Goal: Information Seeking & Learning: Learn about a topic

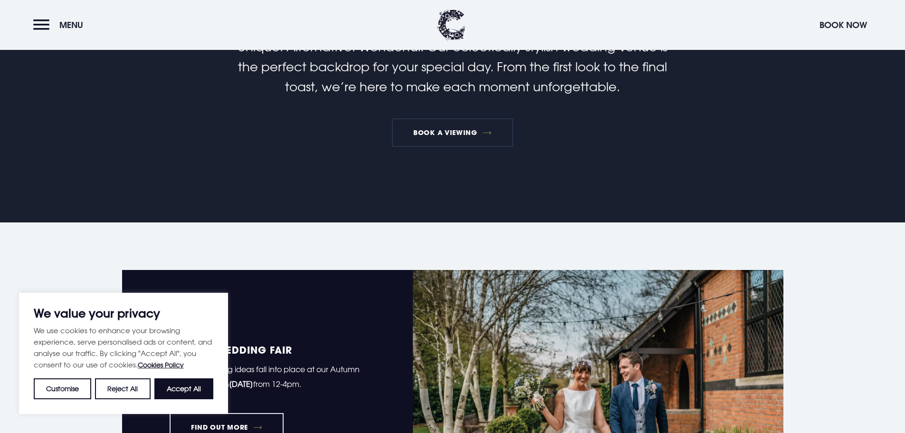
scroll to position [617, 0]
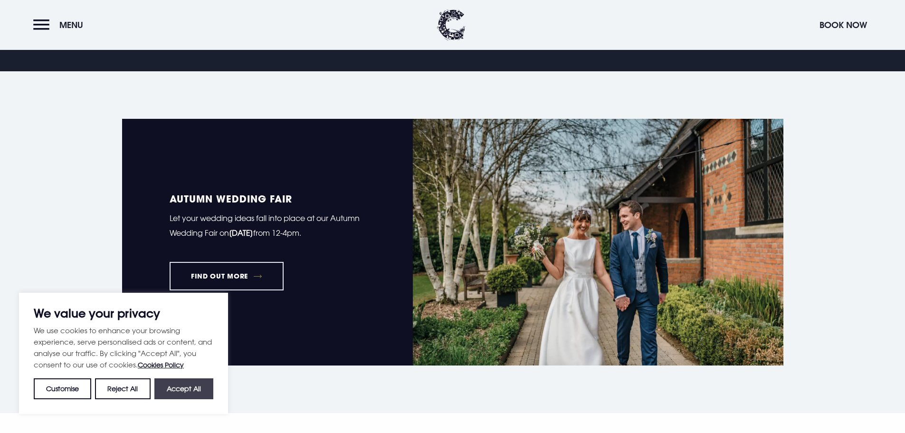
click at [191, 386] on button "Accept All" at bounding box center [183, 388] width 59 height 21
checkbox input "true"
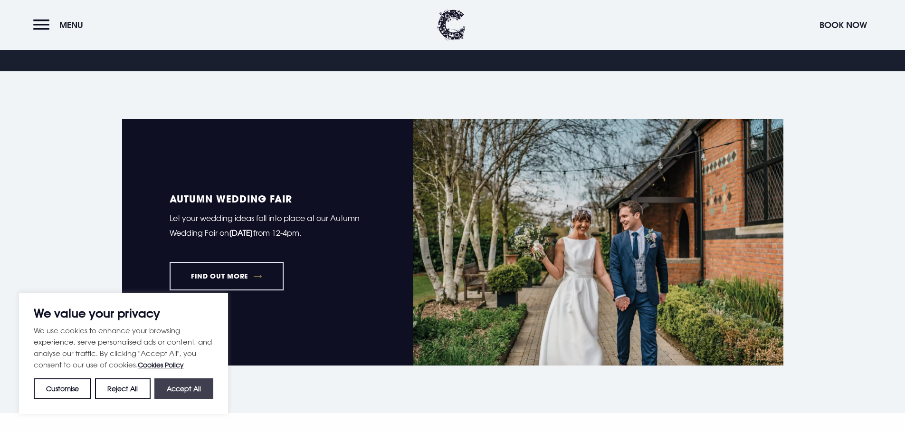
checkbox input "true"
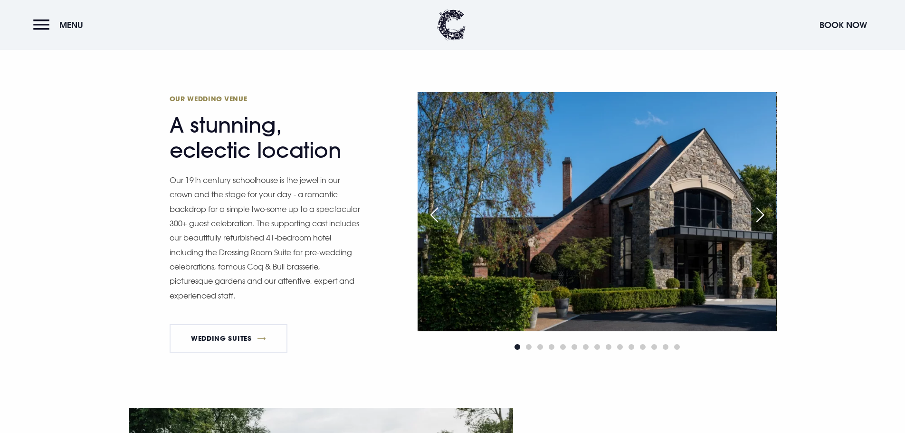
scroll to position [997, 0]
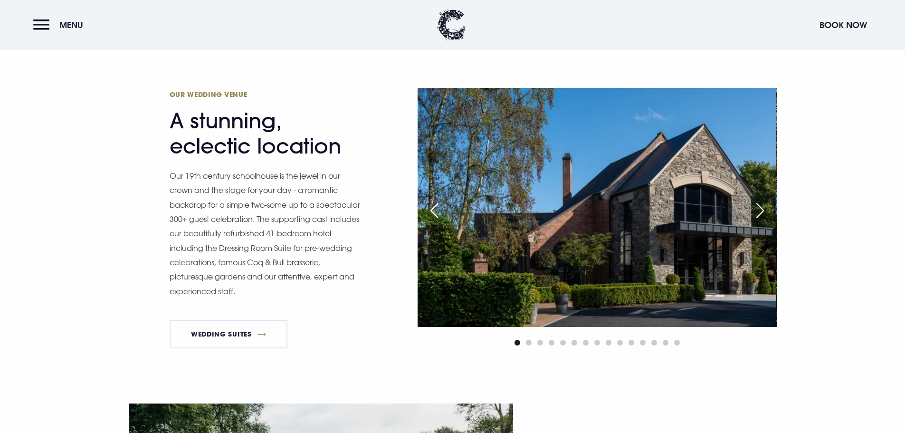
click at [768, 209] on div "Next slide" at bounding box center [760, 210] width 24 height 21
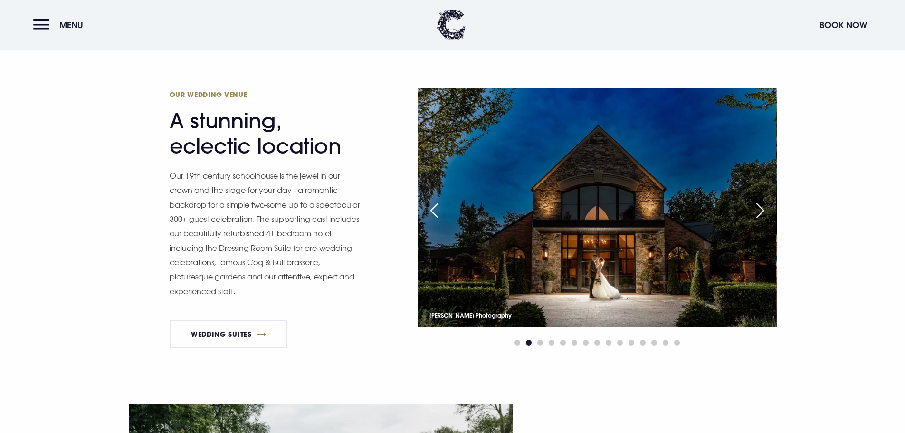
click at [768, 209] on div "Next slide" at bounding box center [760, 210] width 24 height 21
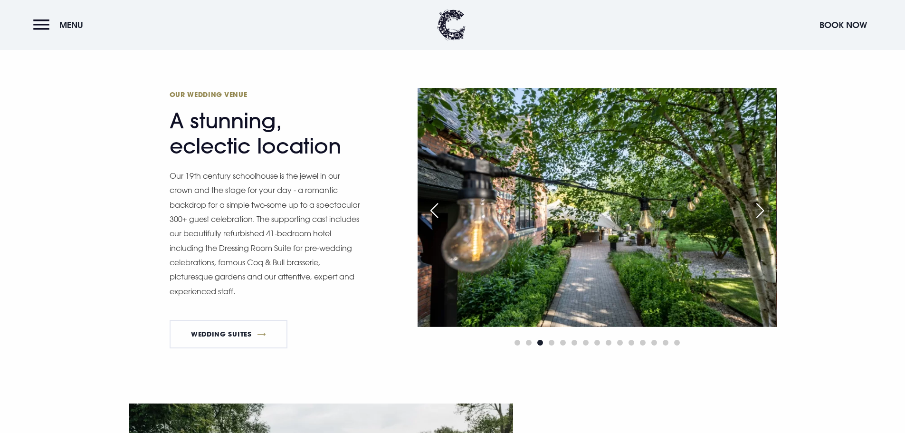
click at [768, 209] on div "Next slide" at bounding box center [760, 210] width 24 height 21
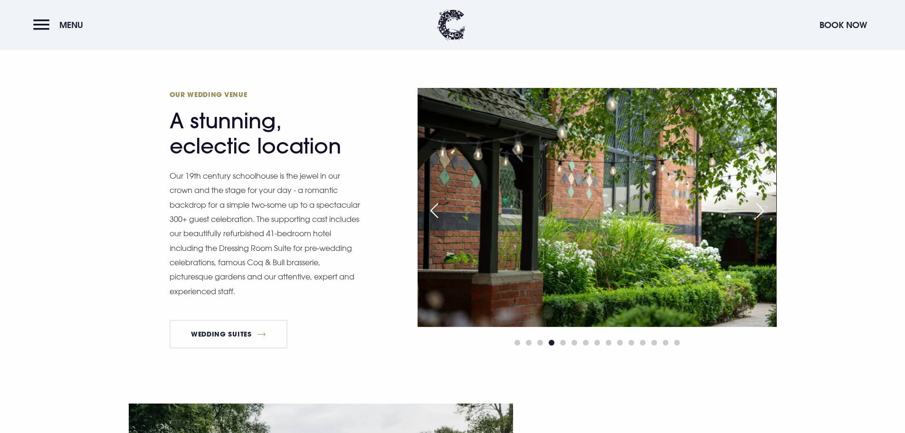
click at [768, 209] on div "Next slide" at bounding box center [760, 210] width 24 height 21
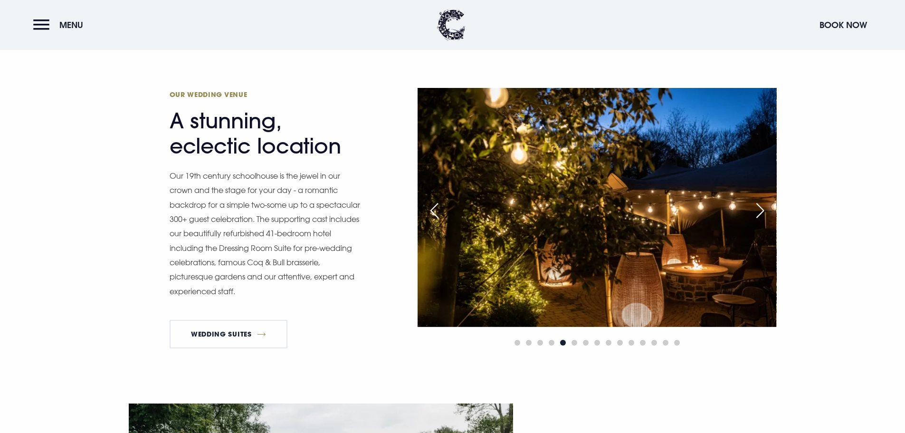
click at [768, 209] on div "Next slide" at bounding box center [760, 210] width 24 height 21
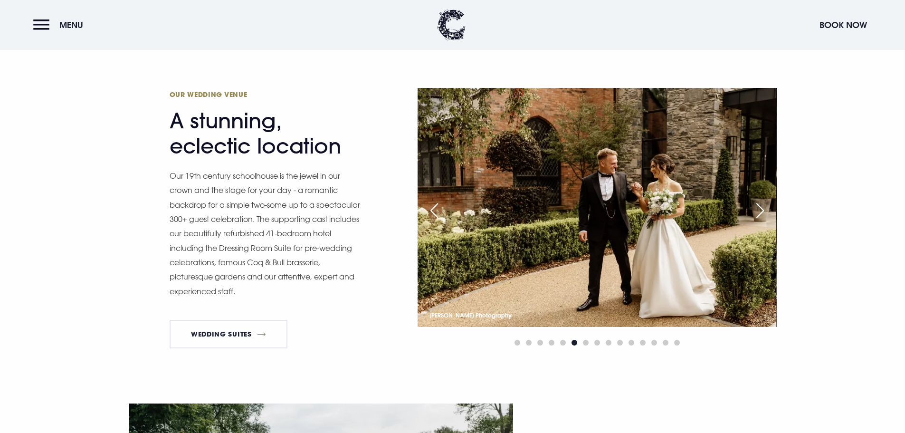
click at [768, 209] on div "Next slide" at bounding box center [760, 210] width 24 height 21
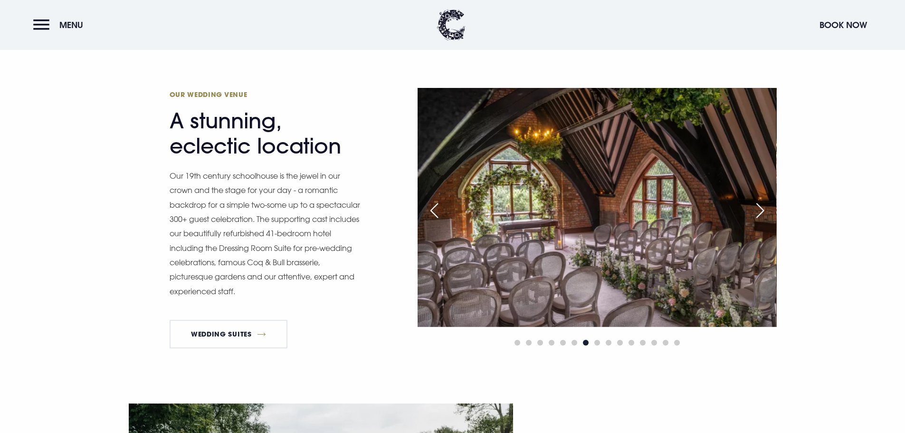
click at [768, 209] on div "Next slide" at bounding box center [760, 210] width 24 height 21
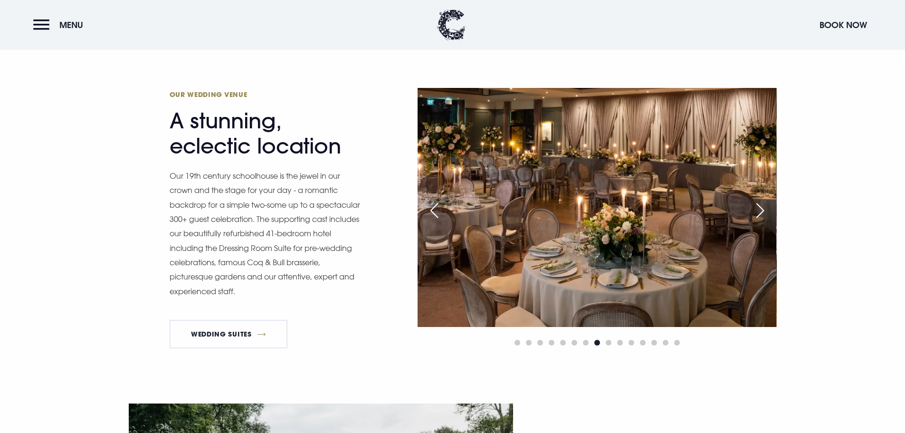
click at [768, 209] on div "Next slide" at bounding box center [760, 210] width 24 height 21
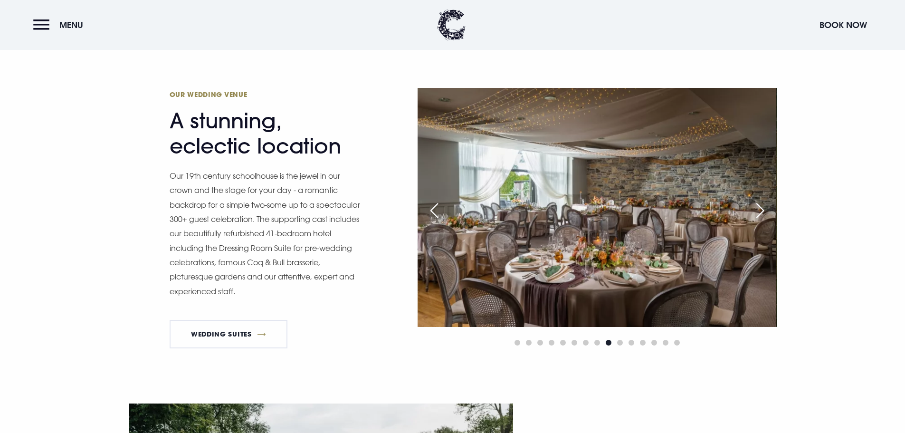
click at [768, 209] on div "Next slide" at bounding box center [760, 210] width 24 height 21
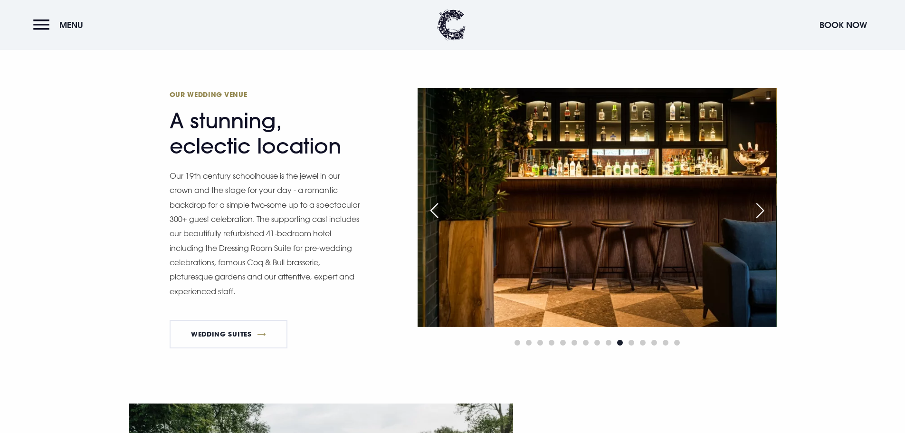
click at [768, 209] on div "Next slide" at bounding box center [760, 210] width 24 height 21
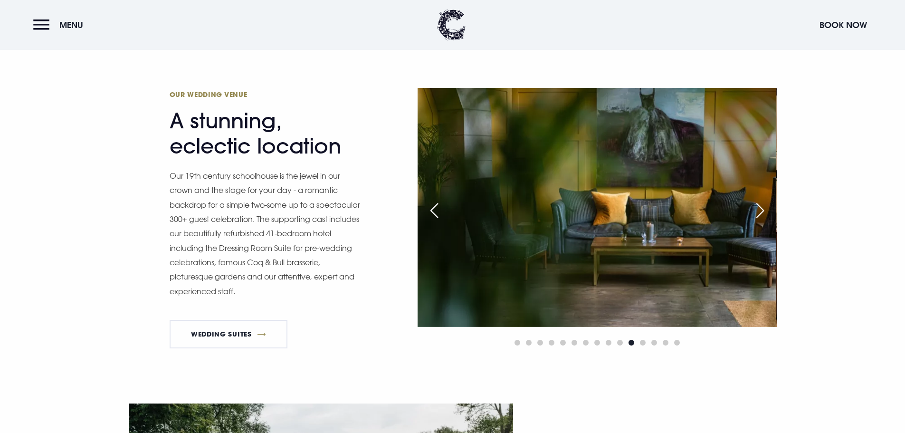
click at [768, 209] on div "Next slide" at bounding box center [760, 210] width 24 height 21
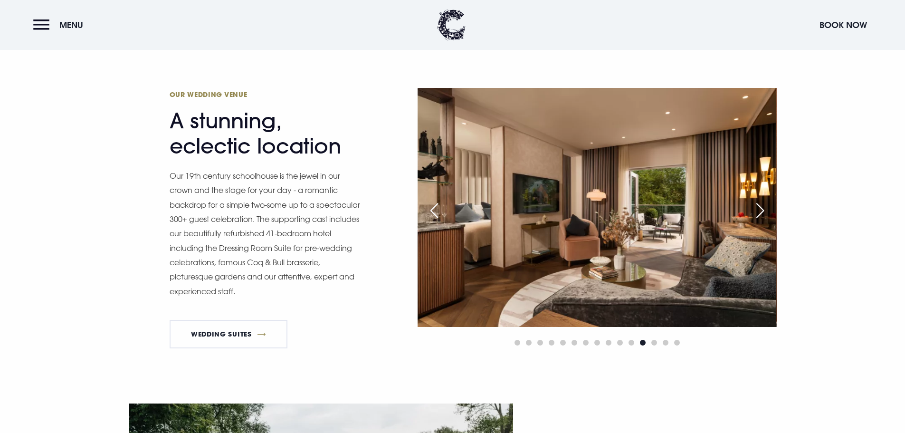
click at [768, 209] on div "Next slide" at bounding box center [760, 210] width 24 height 21
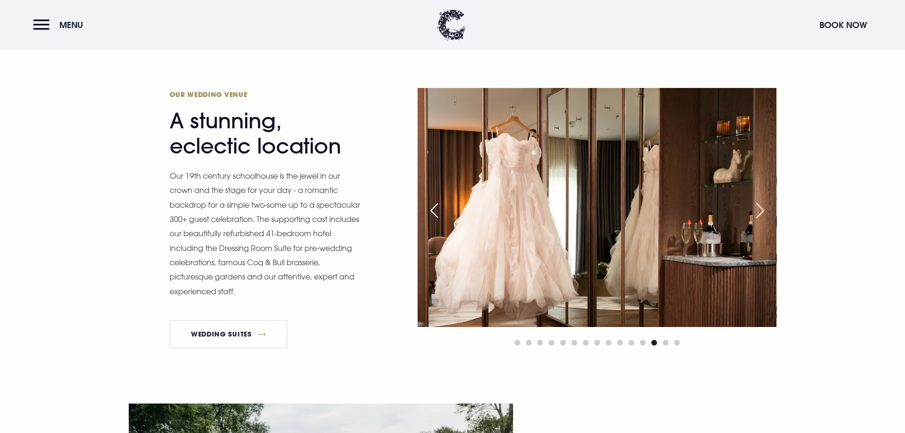
click at [768, 209] on div "Next slide" at bounding box center [760, 210] width 24 height 21
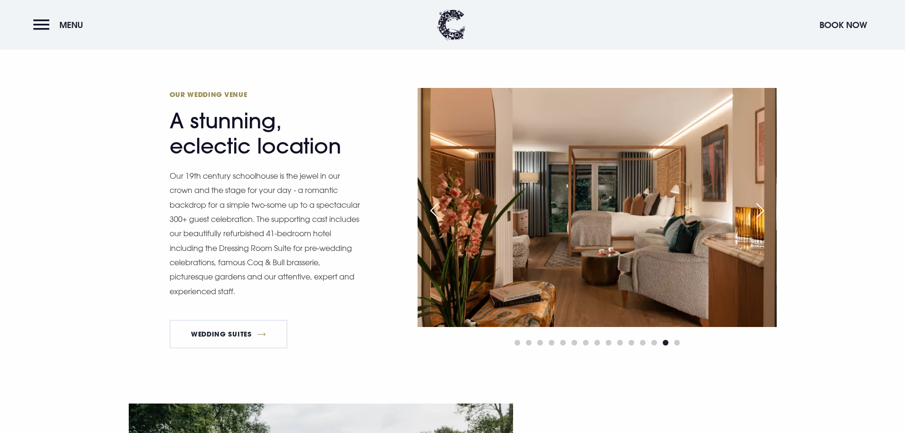
click at [768, 209] on div "Next slide" at bounding box center [760, 210] width 24 height 21
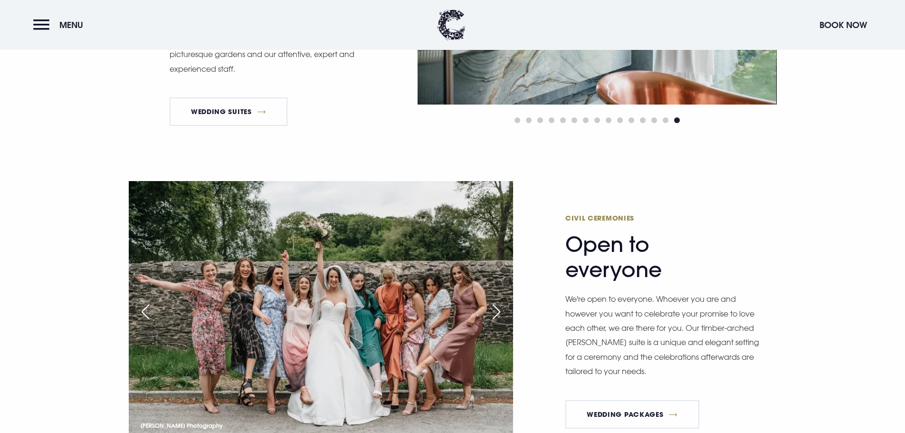
scroll to position [1282, 0]
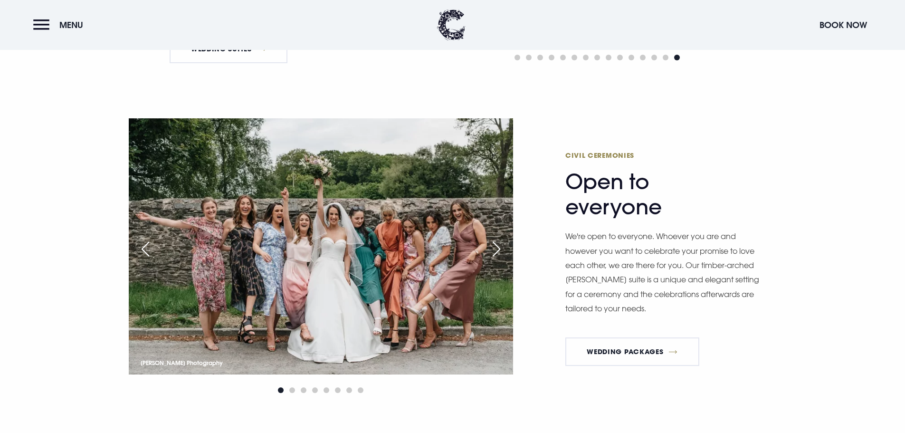
click at [503, 247] on div "Next slide" at bounding box center [496, 248] width 24 height 21
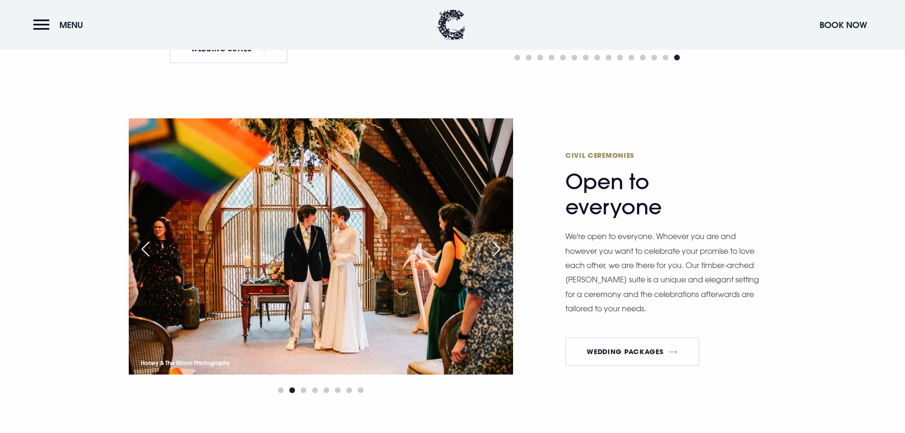
click at [503, 247] on div "Next slide" at bounding box center [496, 248] width 24 height 21
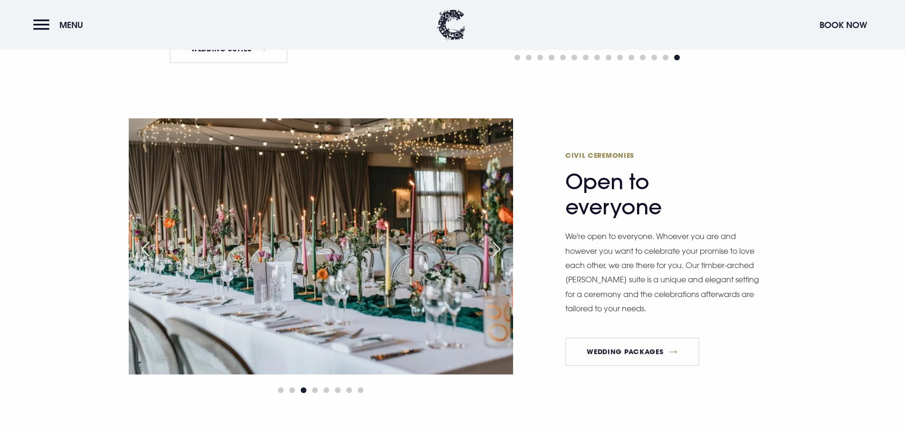
click at [503, 247] on div "Next slide" at bounding box center [496, 248] width 24 height 21
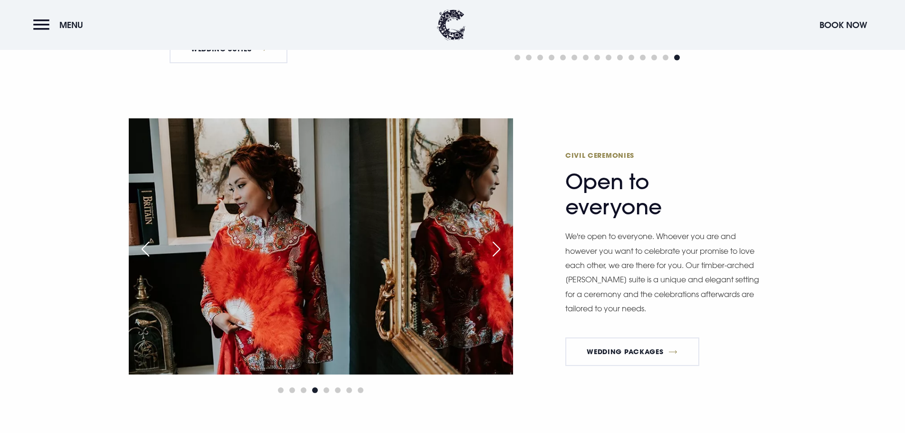
click at [503, 247] on div "Next slide" at bounding box center [496, 248] width 24 height 21
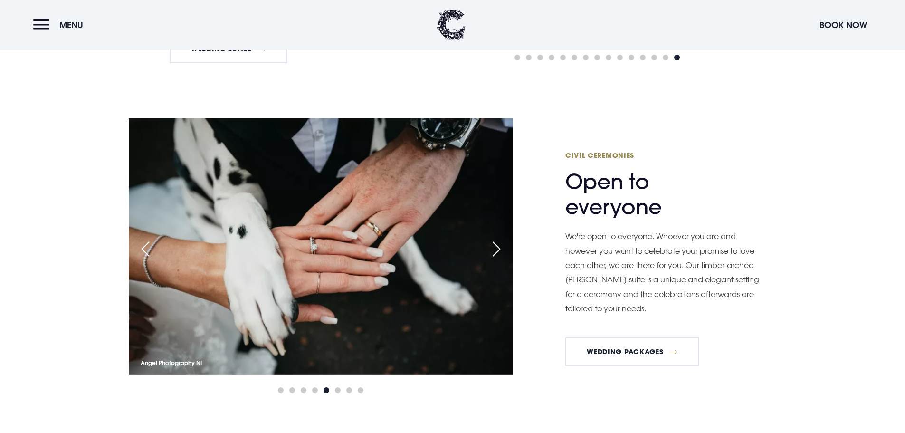
click at [503, 247] on div "Next slide" at bounding box center [496, 248] width 24 height 21
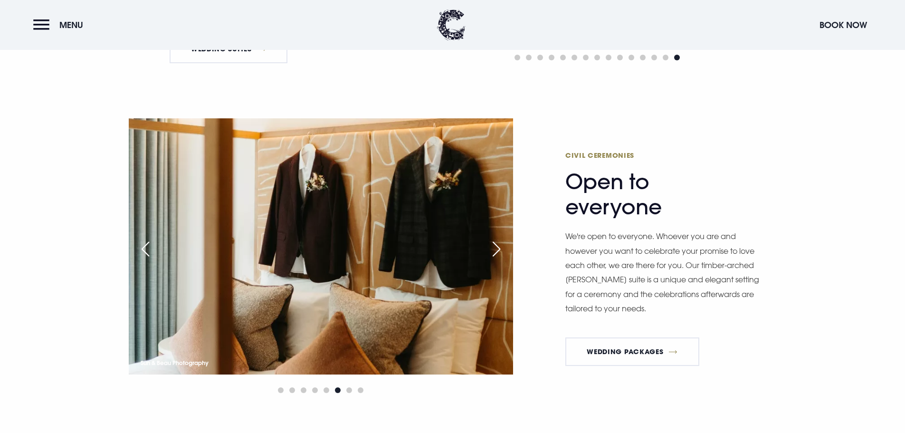
click at [503, 247] on div "Next slide" at bounding box center [496, 248] width 24 height 21
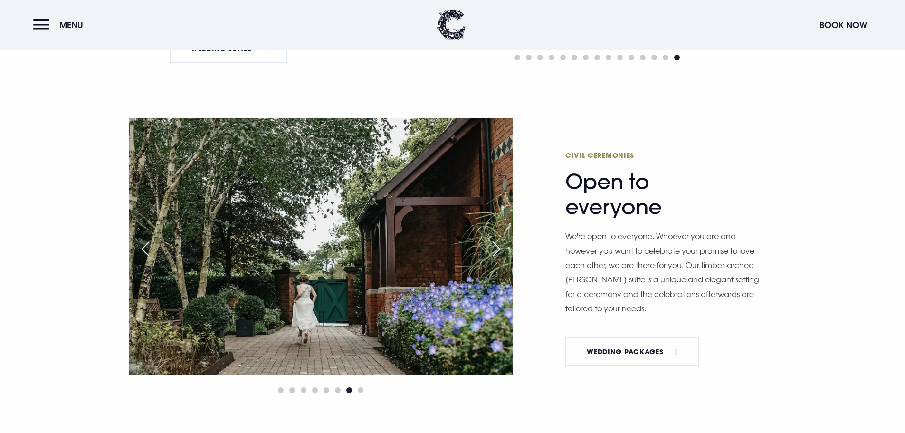
click at [503, 247] on div "Next slide" at bounding box center [496, 248] width 24 height 21
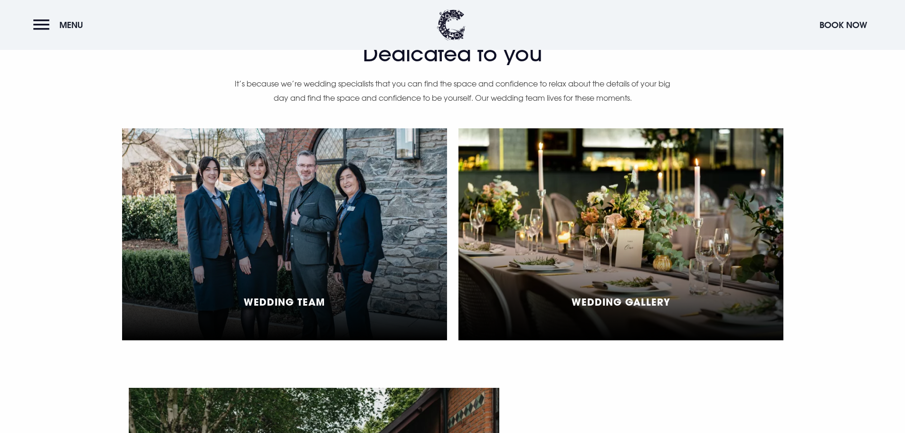
scroll to position [2470, 0]
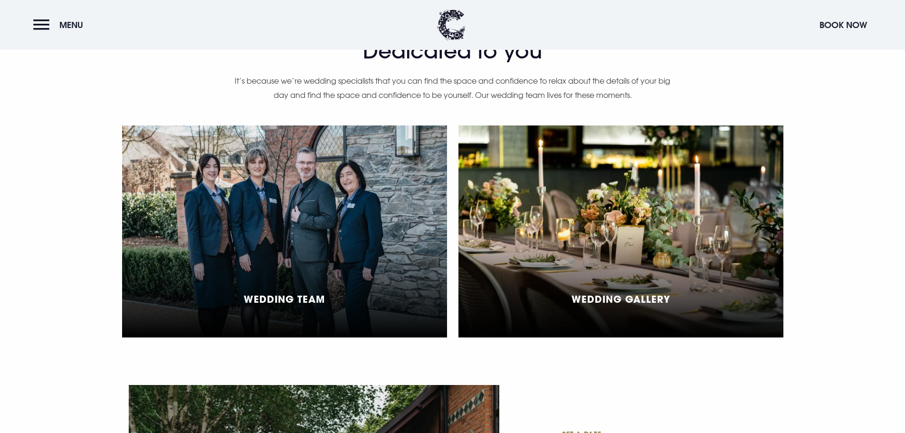
click at [566, 235] on div "Wedding Gallery" at bounding box center [620, 231] width 325 height 212
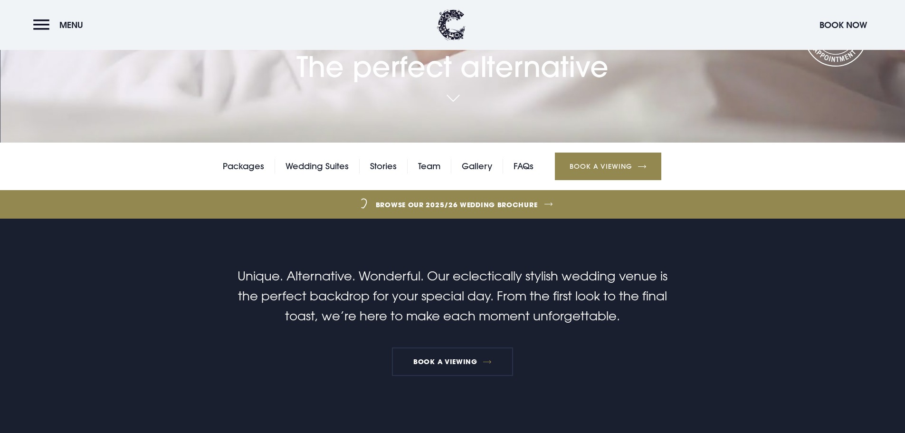
scroll to position [0, 0]
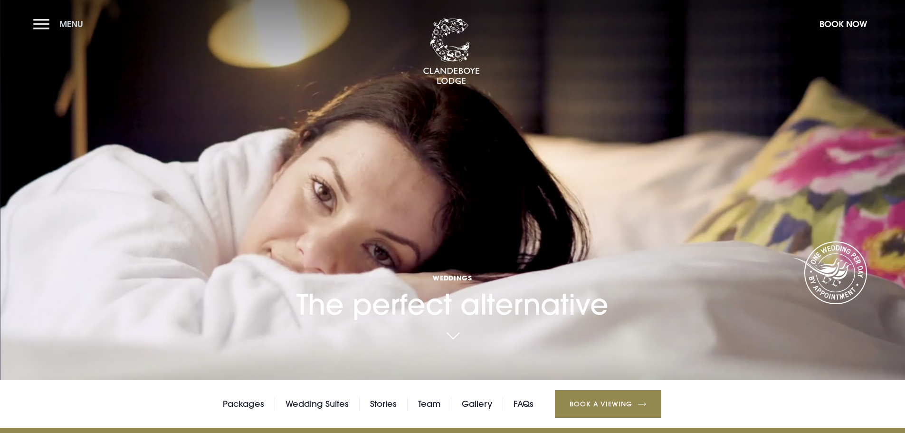
click at [41, 20] on button "Menu" at bounding box center [60, 24] width 55 height 20
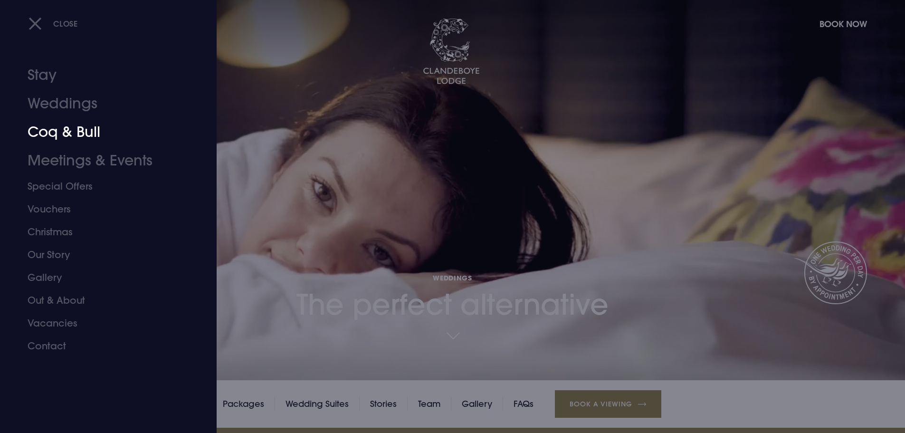
click at [61, 137] on link "Coq & Bull" at bounding box center [103, 132] width 150 height 28
